Goal: Task Accomplishment & Management: Complete application form

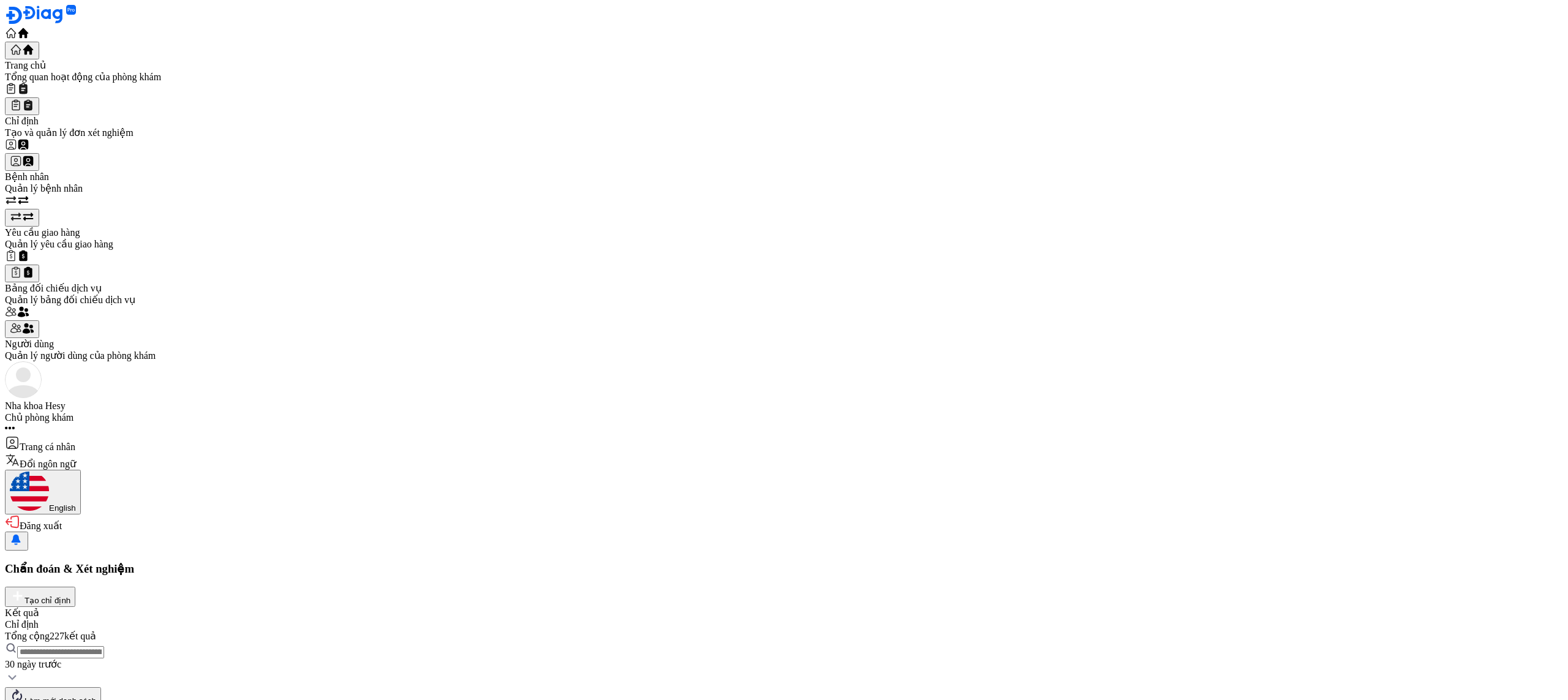
click at [75, 587] on button "Tạo chỉ định" at bounding box center [40, 597] width 70 height 21
click at [91, 79] on div "Tổng quan hoạt động của phòng khám" at bounding box center [784, 77] width 1559 height 12
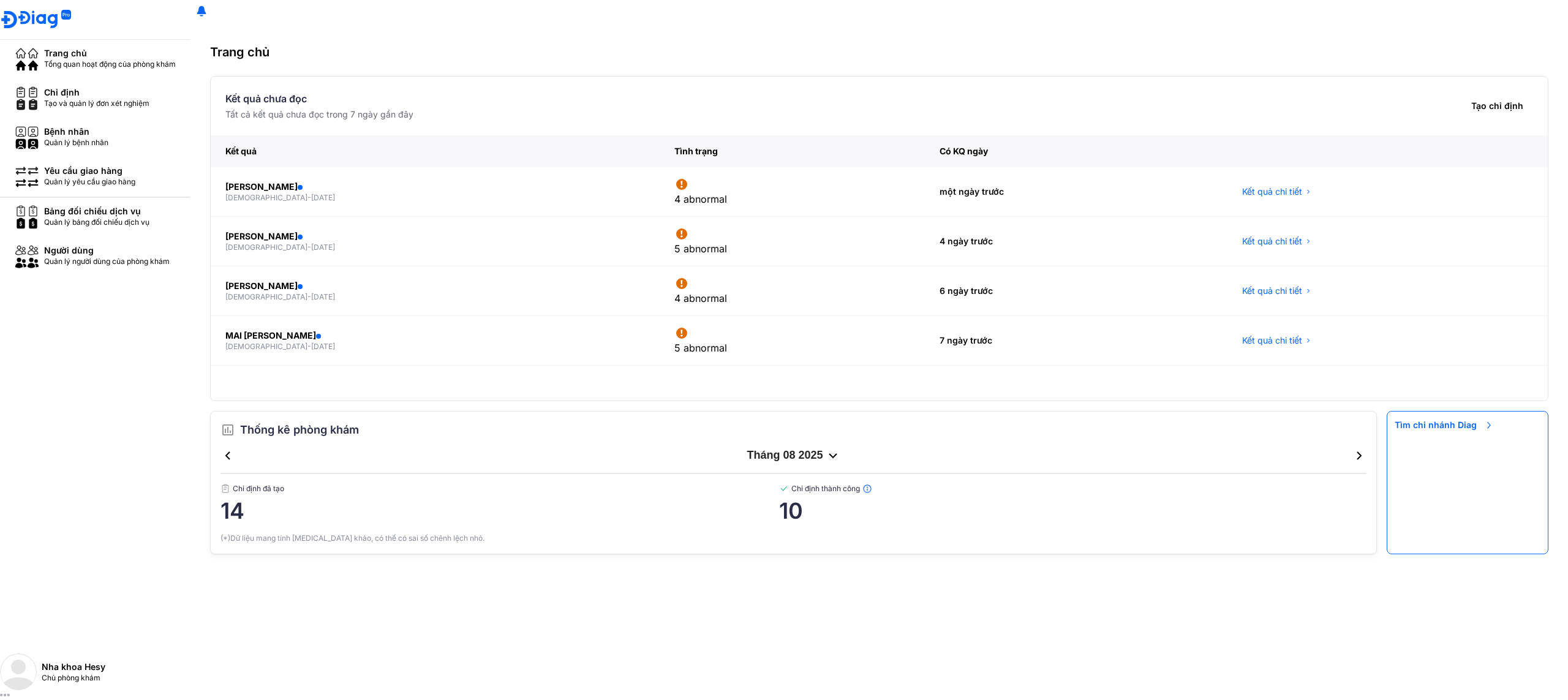
click at [72, 138] on div "Bệnh nhân" at bounding box center [76, 132] width 64 height 12
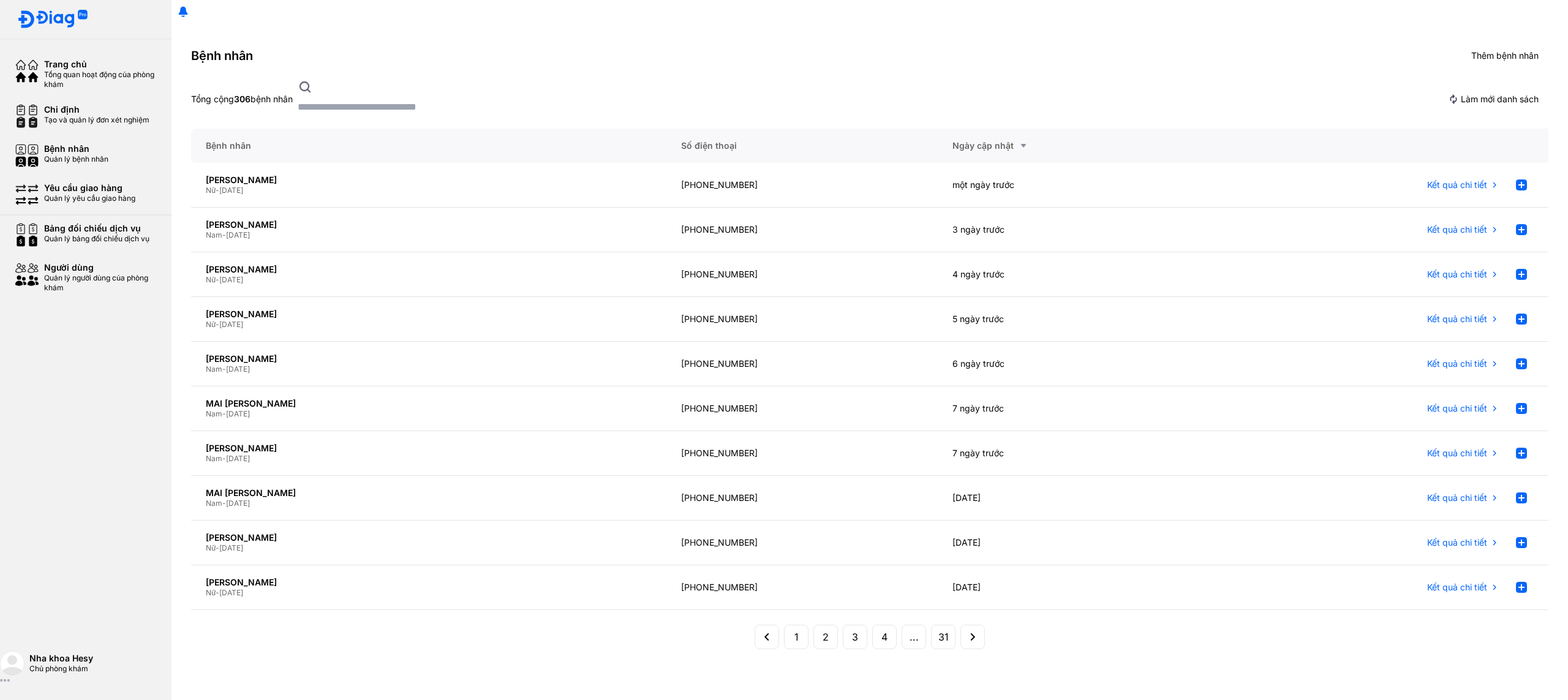
click at [1512, 68] on button "Thêm bệnh nhân" at bounding box center [1498, 56] width 103 height 23
type input "**********"
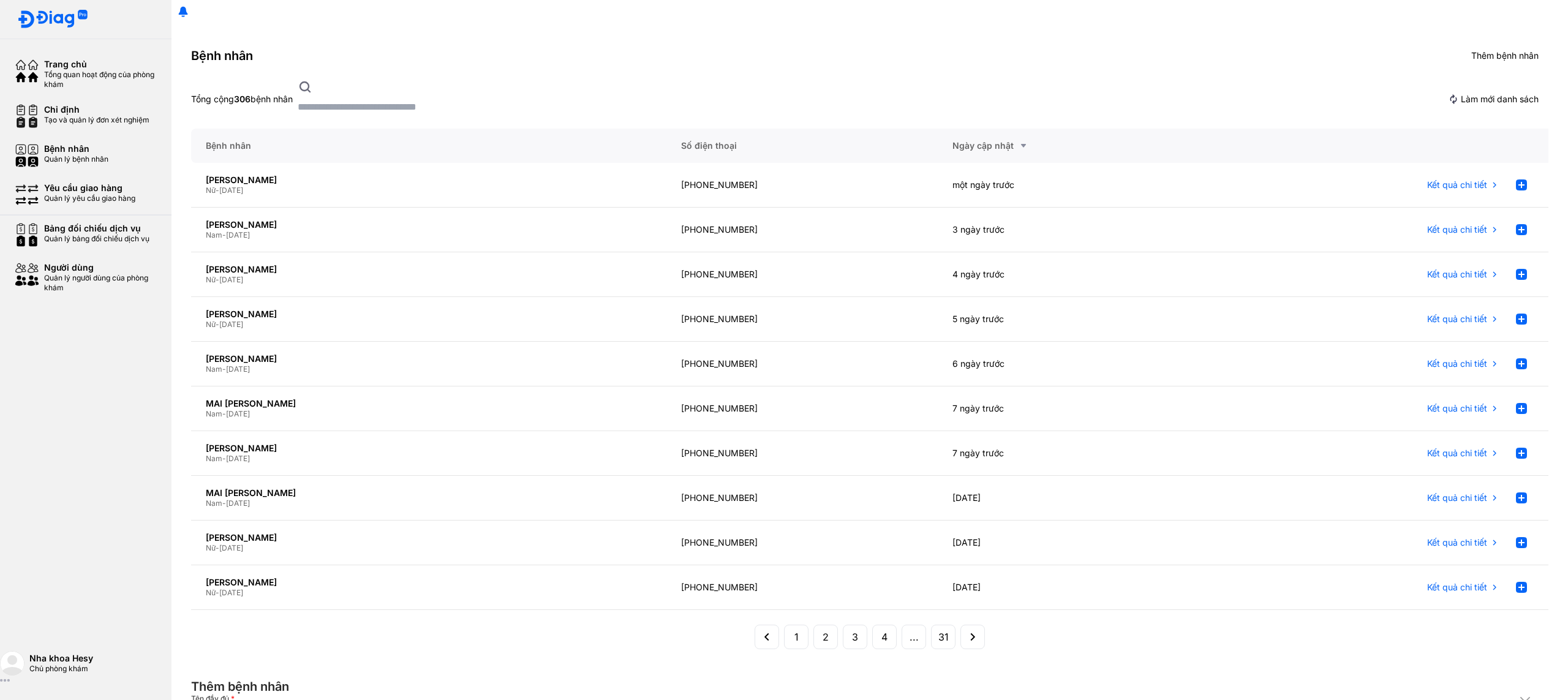
type input "**********"
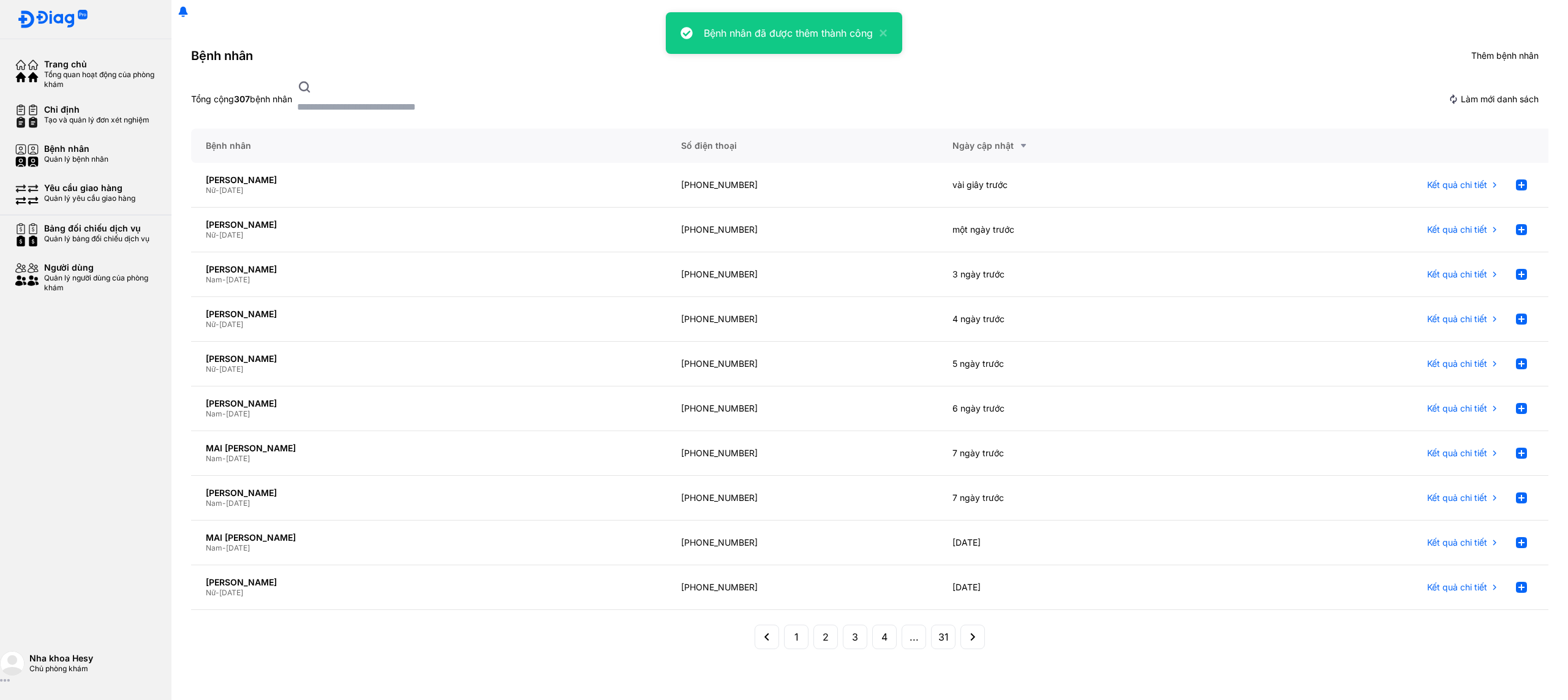
click at [1503, 62] on span "Thêm bệnh nhân" at bounding box center [1505, 56] width 68 height 11
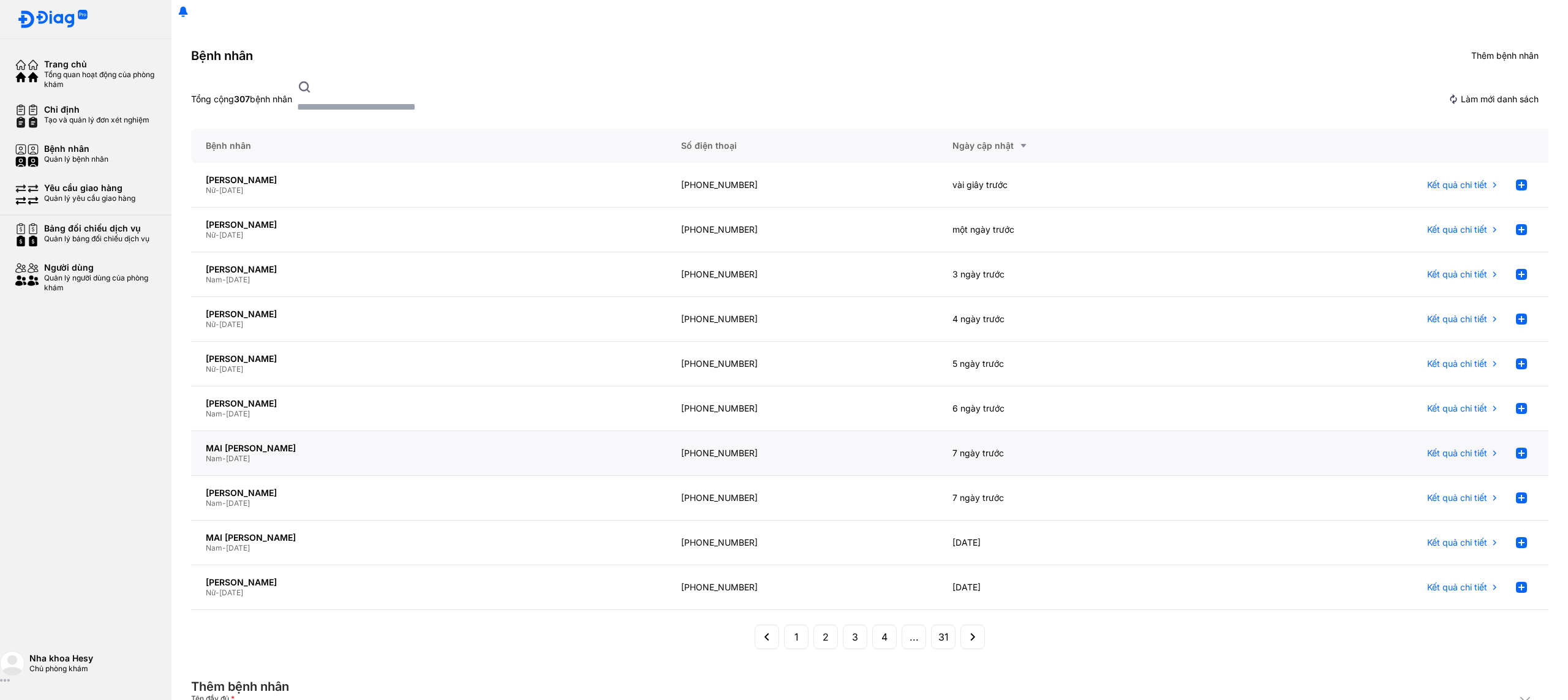
click at [1522, 188] on use at bounding box center [1521, 185] width 11 height 11
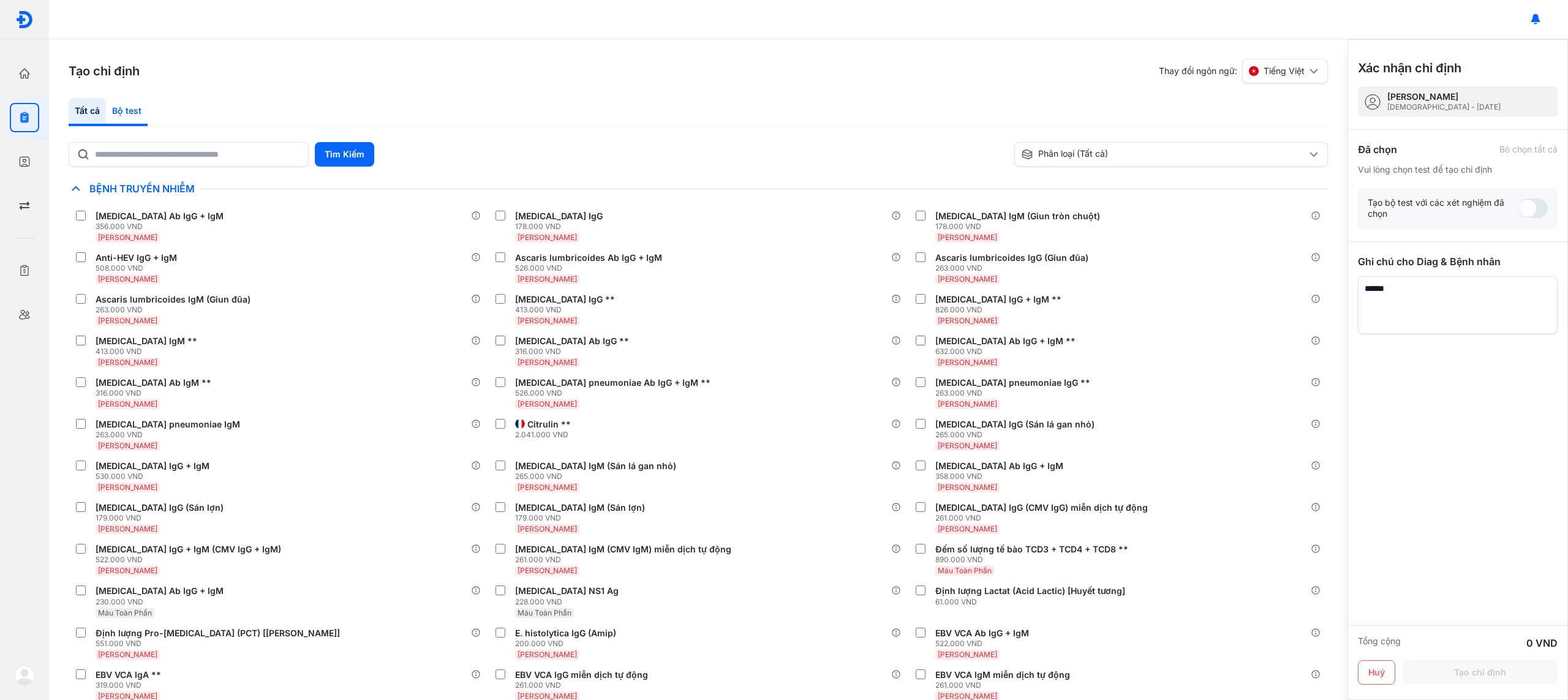
click at [111, 104] on div "Bộ test" at bounding box center [127, 112] width 42 height 28
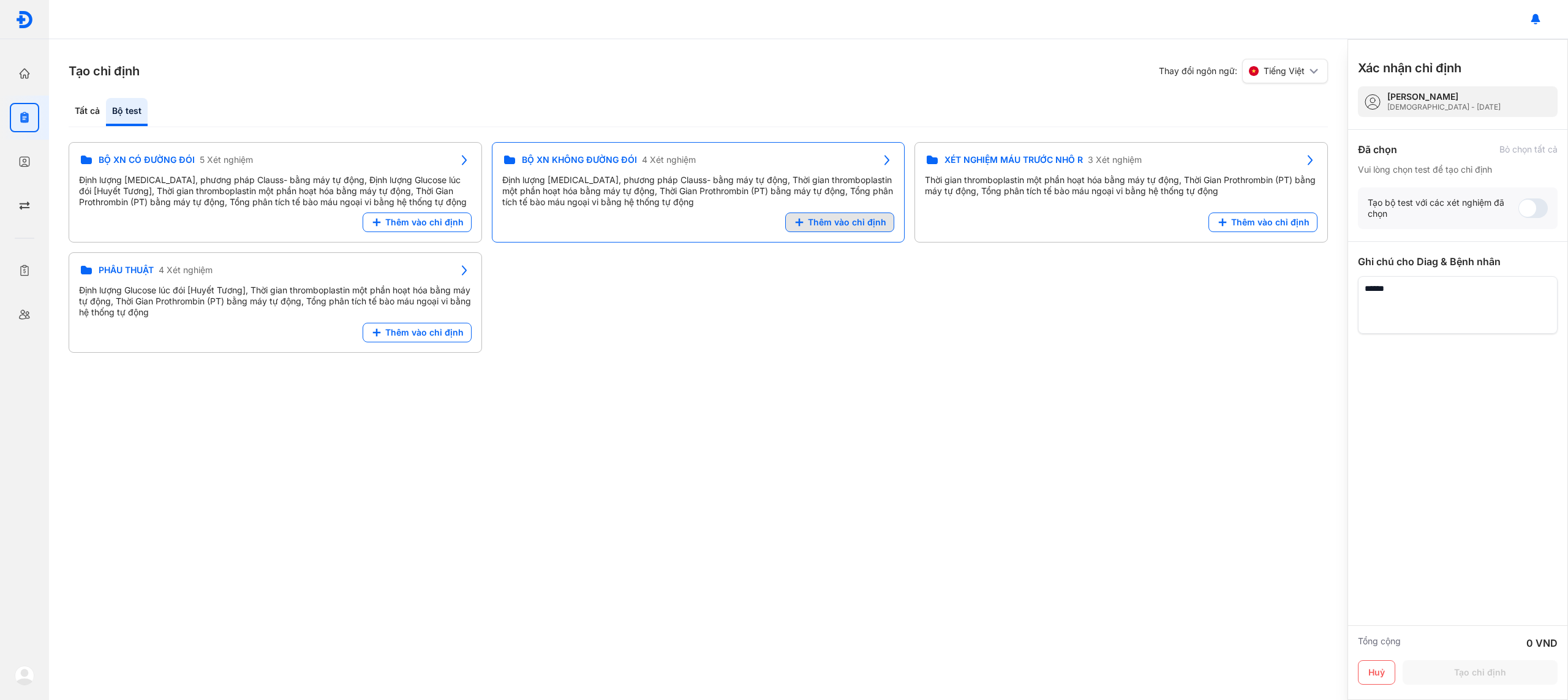
click at [840, 223] on span "Thêm vào chỉ định" at bounding box center [847, 222] width 79 height 11
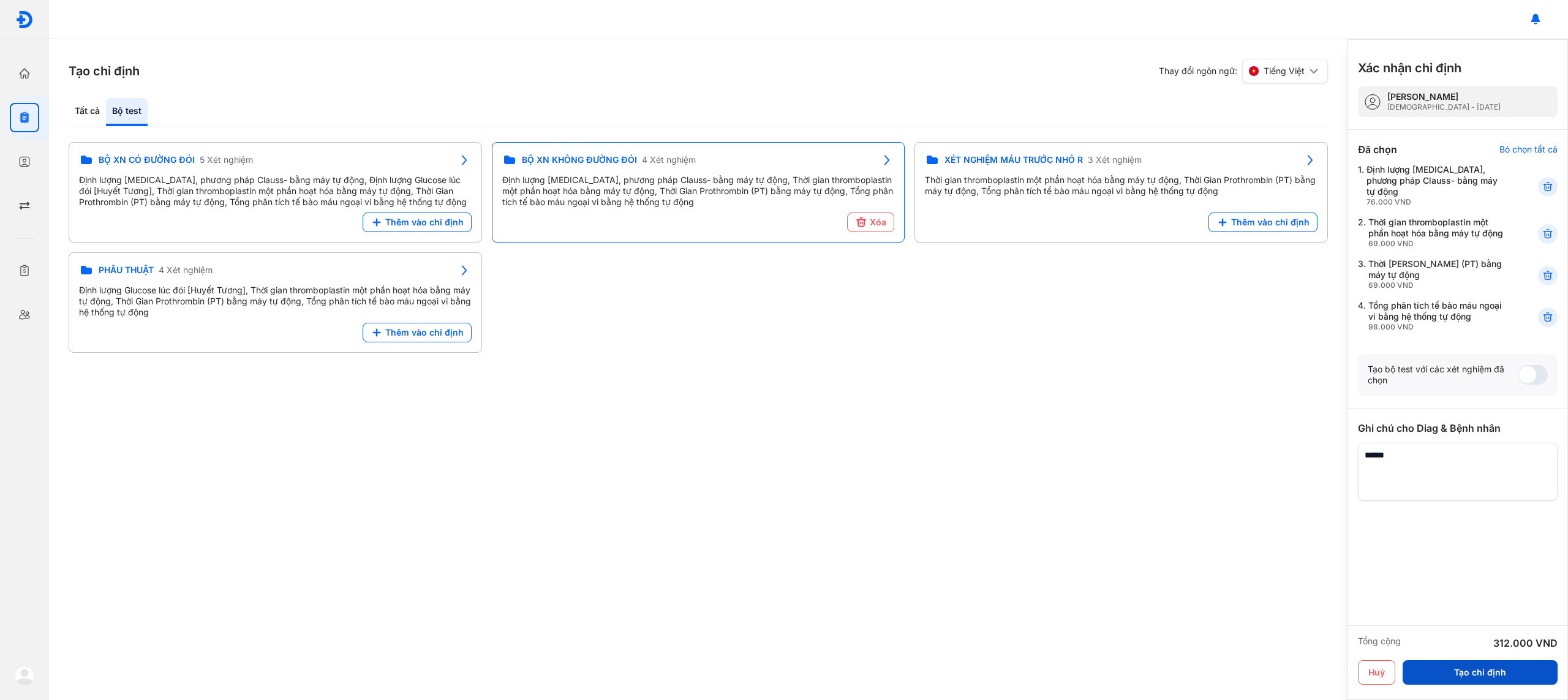
click at [1524, 661] on button "Tạo chỉ định" at bounding box center [1480, 672] width 155 height 25
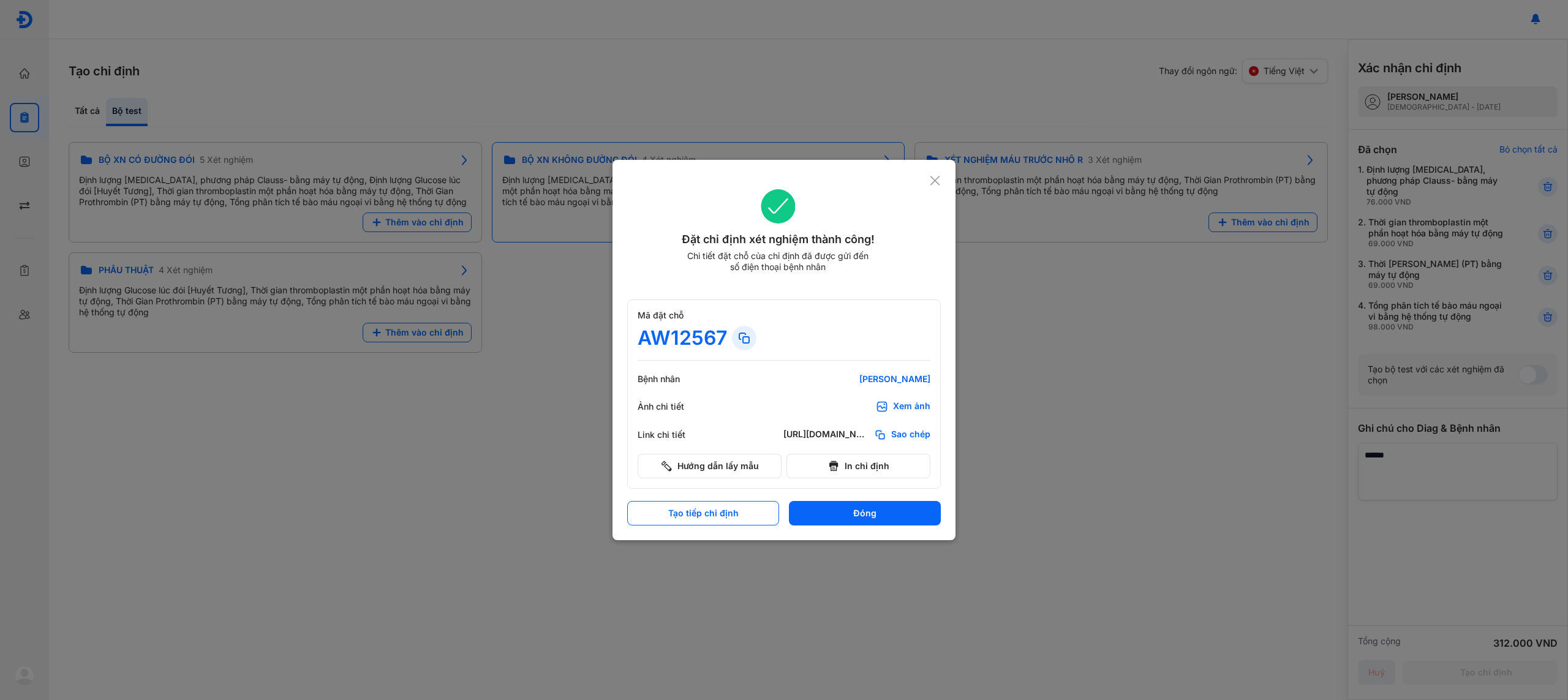
click at [861, 460] on button "In chỉ định" at bounding box center [858, 466] width 144 height 25
click at [867, 514] on button "Đóng" at bounding box center [864, 513] width 151 height 25
